Goal: Task Accomplishment & Management: Use online tool/utility

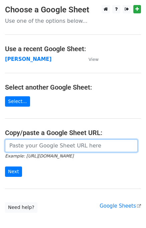
click at [24, 141] on input "url" at bounding box center [71, 145] width 133 height 13
paste input "https://docs.google.com/spreadsheets/d/11bLC5BOz7ltFbsCzUDuPCHu2NJERcBMDTjPpvxJ…"
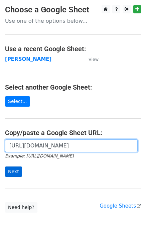
scroll to position [0, 191]
type input "https://docs.google.com/spreadsheets/d/11bLC5BOz7ltFbsCzUDuPCHu2NJERcBMDTjPpvxJ…"
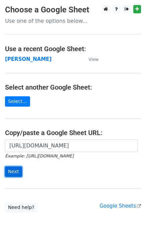
scroll to position [0, 0]
click at [16, 173] on input "Next" at bounding box center [13, 171] width 17 height 10
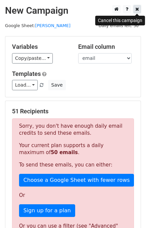
click at [137, 9] on icon at bounding box center [137, 9] width 4 height 5
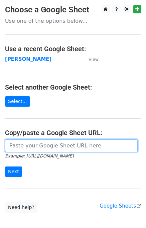
drag, startPoint x: 37, startPoint y: 144, endPoint x: 35, endPoint y: 147, distance: 3.7
click at [37, 144] on input "url" at bounding box center [71, 145] width 133 height 13
paste input "[URL][DOMAIN_NAME]"
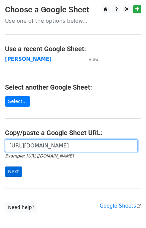
type input "[URL][DOMAIN_NAME]"
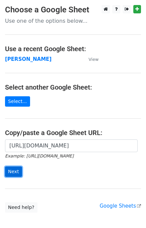
scroll to position [0, 0]
click at [13, 171] on input "Next" at bounding box center [13, 171] width 17 height 10
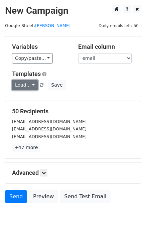
drag, startPoint x: 16, startPoint y: 82, endPoint x: 24, endPoint y: 92, distance: 12.3
click at [16, 83] on link "Load..." at bounding box center [25, 85] width 26 height 10
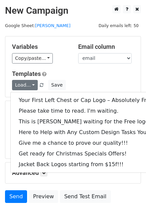
drag, startPoint x: 27, startPoint y: 93, endPoint x: 28, endPoint y: 97, distance: 4.1
click at [27, 94] on div "Your First Left Chest or Cap Logo – Absolutely Free Please take time to read. I…" at bounding box center [90, 132] width 160 height 81
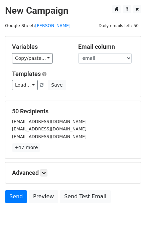
click at [28, 99] on form "Variables Copy/paste... {{email}} Email column email Templates Load... Your Fir…" at bounding box center [73, 121] width 136 height 170
click at [23, 86] on link "Load..." at bounding box center [25, 85] width 26 height 10
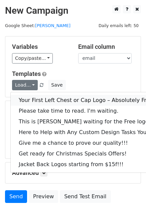
click at [33, 98] on link "Your First Left Chest or Cap Logo – Absolutely Free" at bounding box center [90, 100] width 159 height 11
